Goal: Information Seeking & Learning: Understand process/instructions

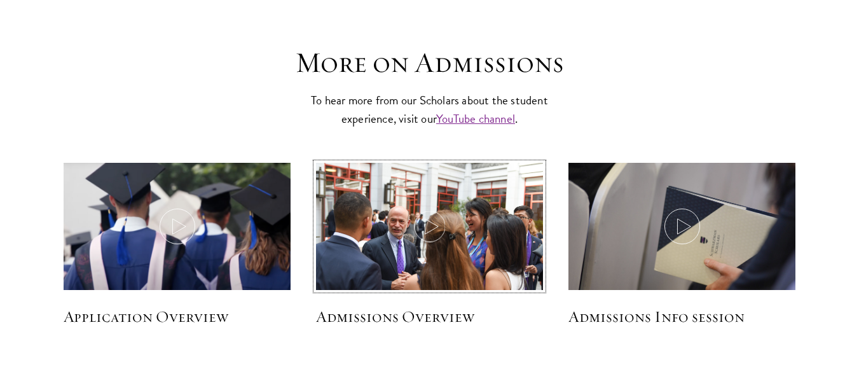
click at [435, 222] on icon at bounding box center [430, 226] width 36 height 36
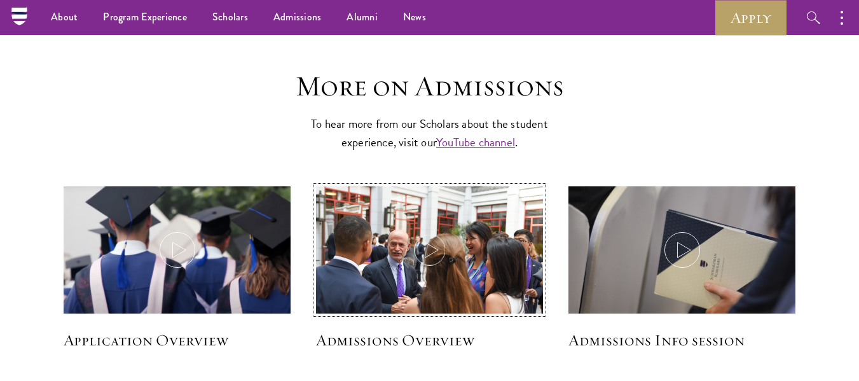
scroll to position [1709, 0]
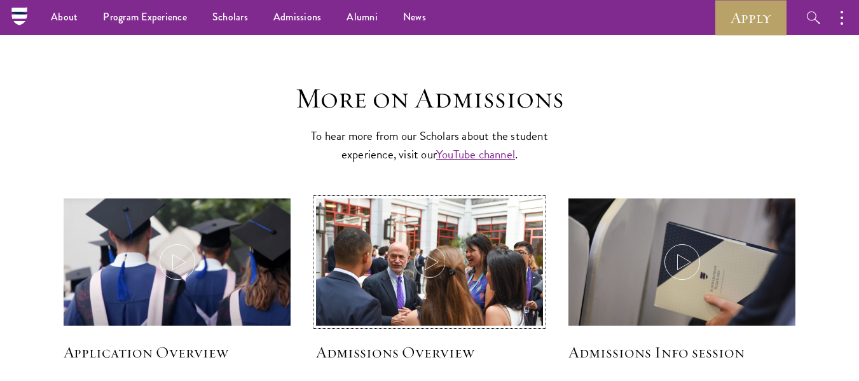
click at [430, 256] on icon at bounding box center [430, 262] width 36 height 36
click at [427, 259] on icon at bounding box center [430, 262] width 36 height 36
click at [428, 260] on icon at bounding box center [430, 262] width 36 height 36
click at [429, 253] on icon at bounding box center [430, 262] width 36 height 36
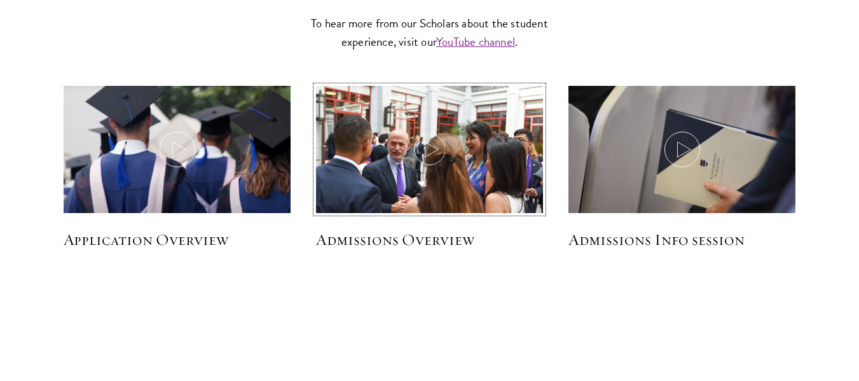
scroll to position [1827, 0]
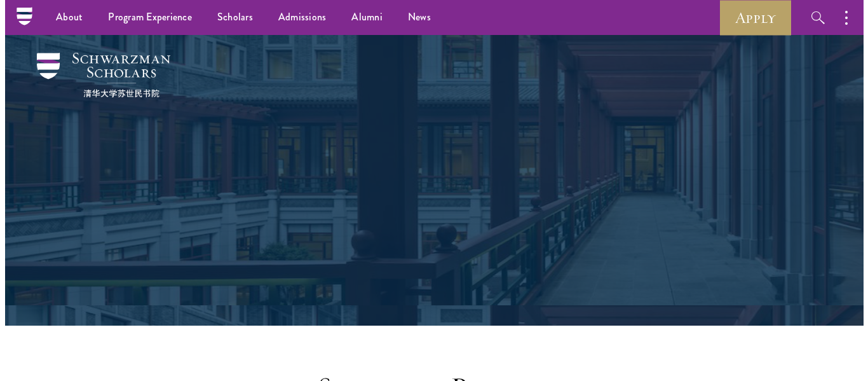
scroll to position [1826, 0]
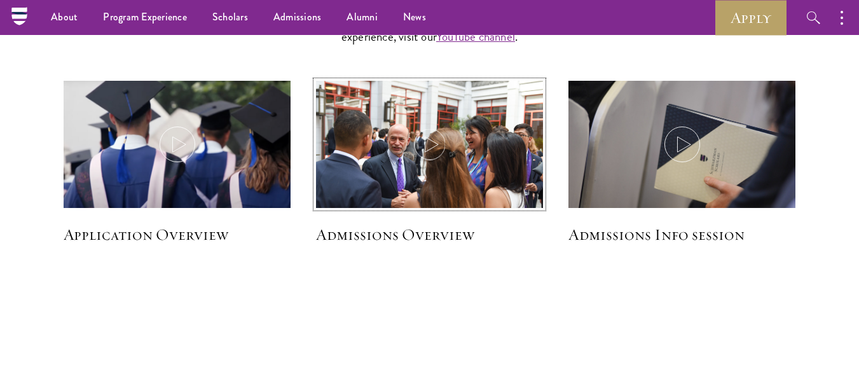
click at [432, 138] on icon at bounding box center [430, 144] width 36 height 36
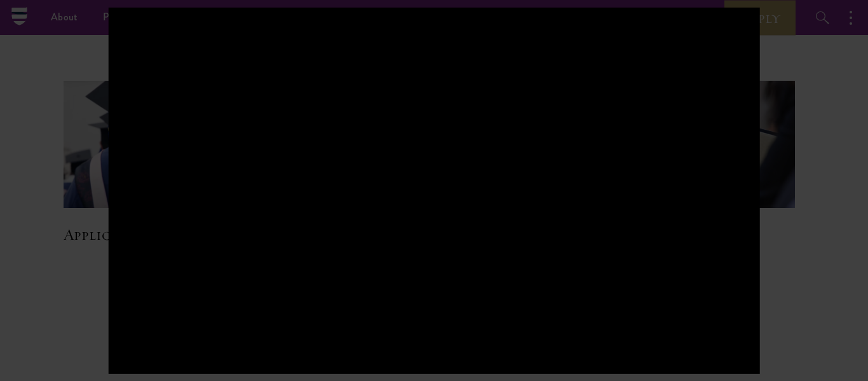
scroll to position [1827, 0]
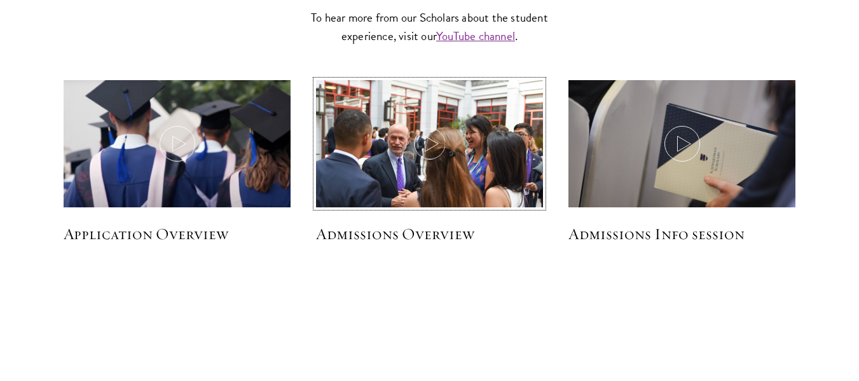
click at [432, 141] on icon at bounding box center [430, 144] width 36 height 36
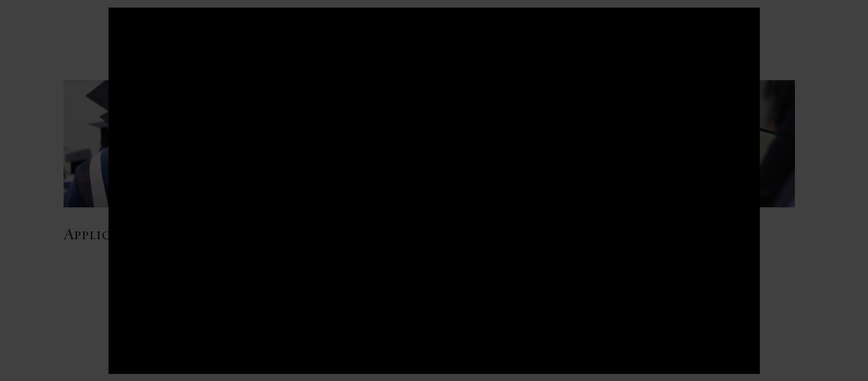
click at [780, 180] on div at bounding box center [434, 190] width 868 height 381
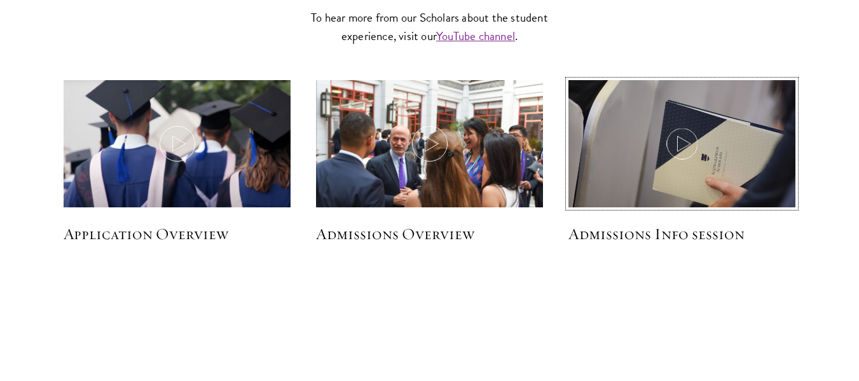
click at [684, 142] on icon at bounding box center [682, 144] width 36 height 36
